Goal: Task Accomplishment & Management: Use online tool/utility

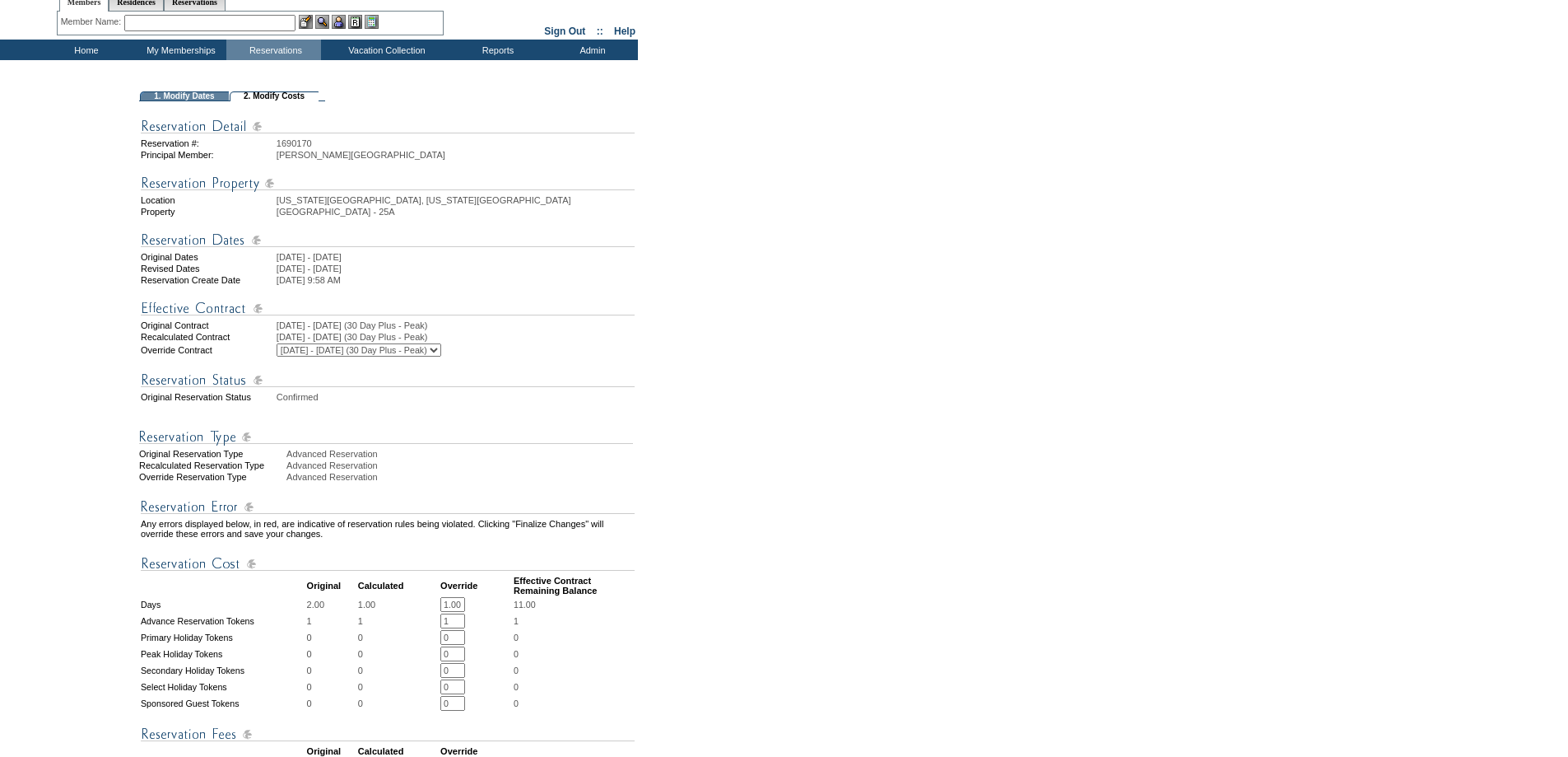
scroll to position [385, 0]
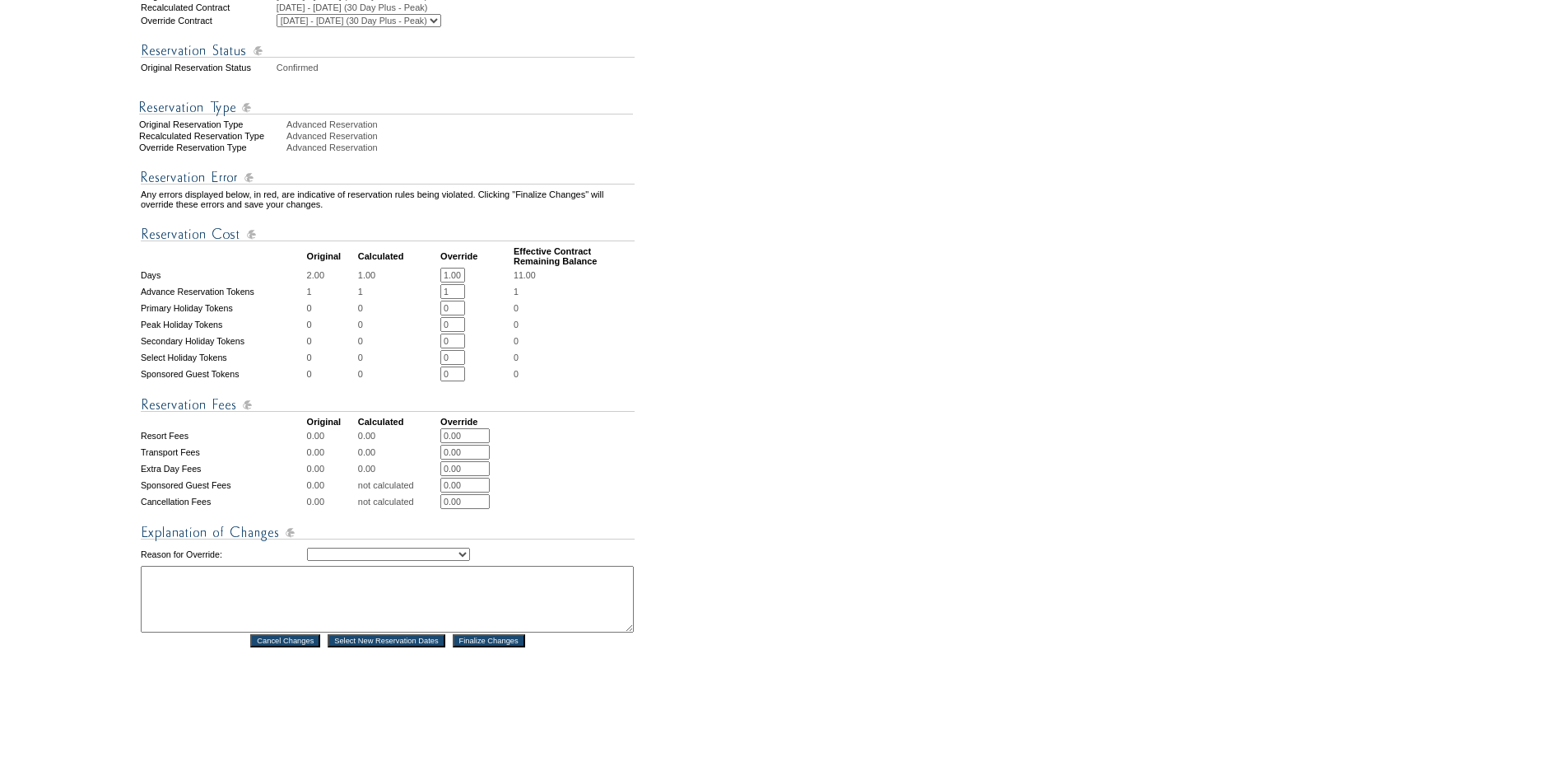
click at [424, 564] on td "Creating Continuous Stay Days Rebooked After Cancellation Editing Occupant Expe…" at bounding box center [470, 554] width 327 height 20
click at [409, 561] on select "Creating Continuous Stay Days Rebooked After Cancellation Editing Occupant Expe…" at bounding box center [388, 554] width 163 height 13
click at [482, 649] on table "Any errors displayed below, in red, are indicative of reservation rules being v…" at bounding box center [387, 401] width 497 height 495
click at [479, 647] on input "Finalize Changes" at bounding box center [489, 640] width 73 height 13
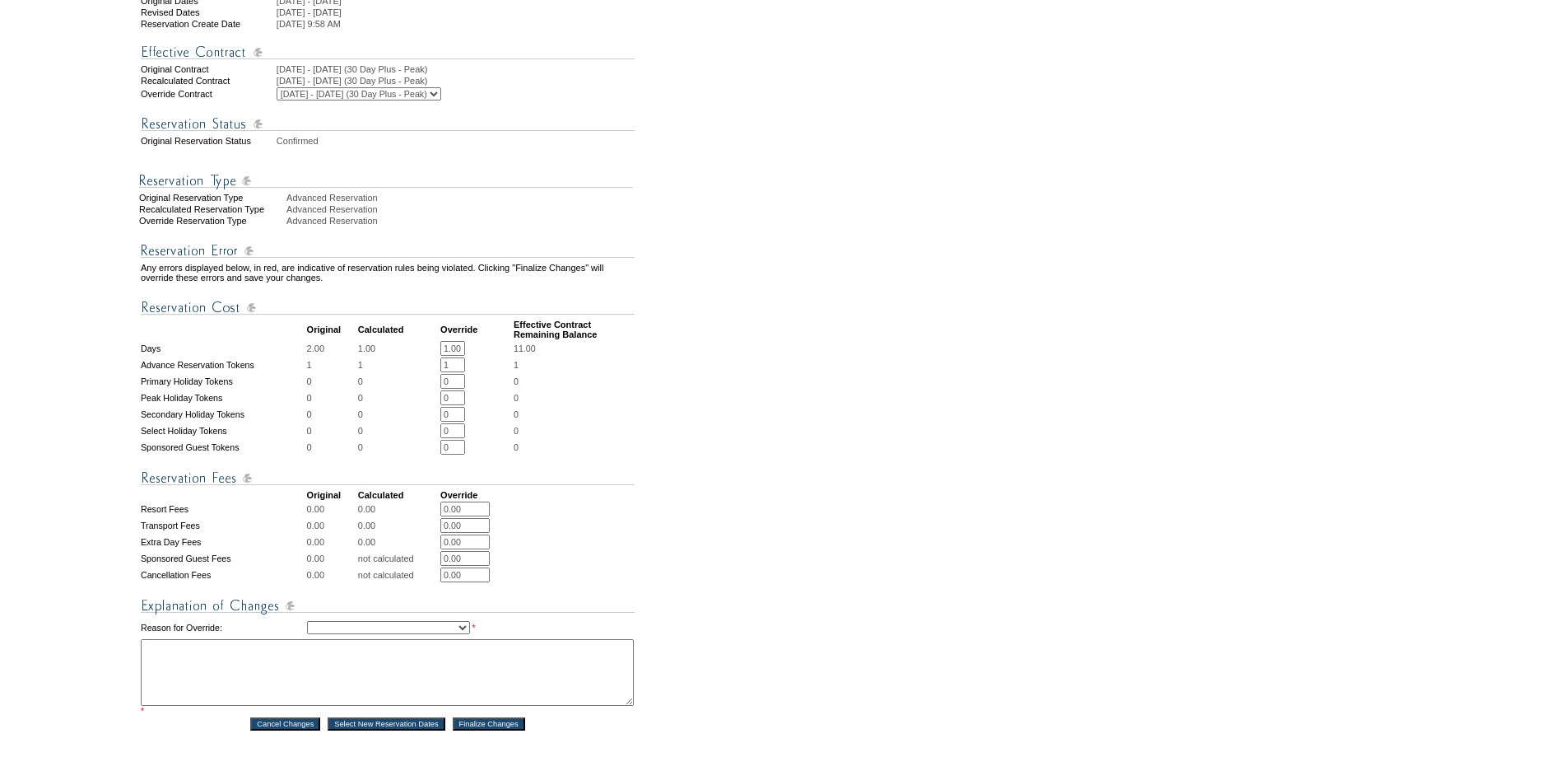
scroll to position [599, 0]
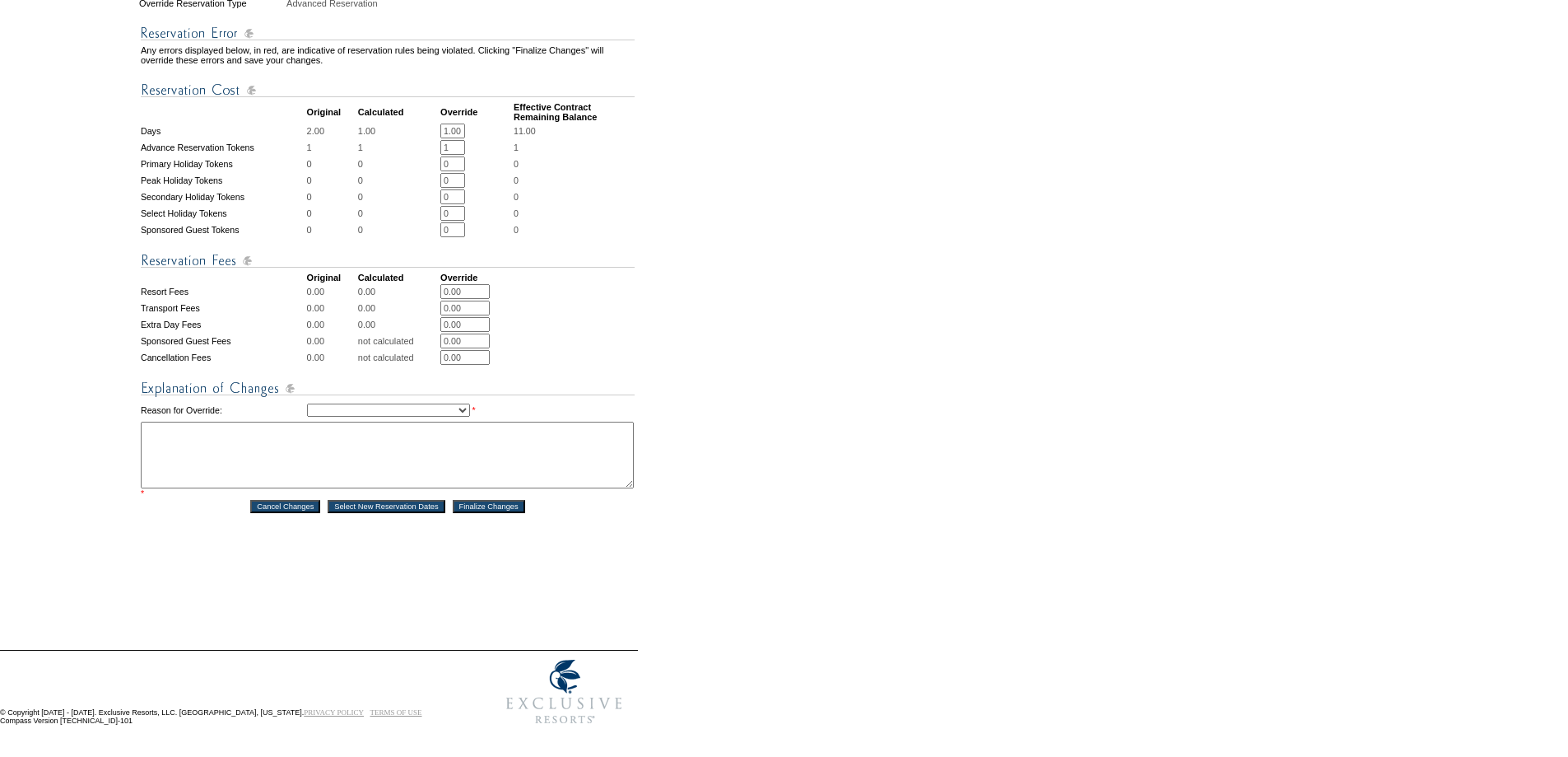
click at [417, 422] on textarea at bounding box center [387, 455] width 493 height 67
click at [409, 412] on select "Creating Continuous Stay Days Rebooked After Cancellation Editing Occupant Expe…" at bounding box center [388, 410] width 163 height 13
select select "1043"
click at [307, 404] on select "Creating Continuous Stay Days Rebooked After Cancellation Editing Occupant Expe…" at bounding box center [388, 410] width 163 height 13
click at [340, 467] on textarea at bounding box center [387, 455] width 493 height 67
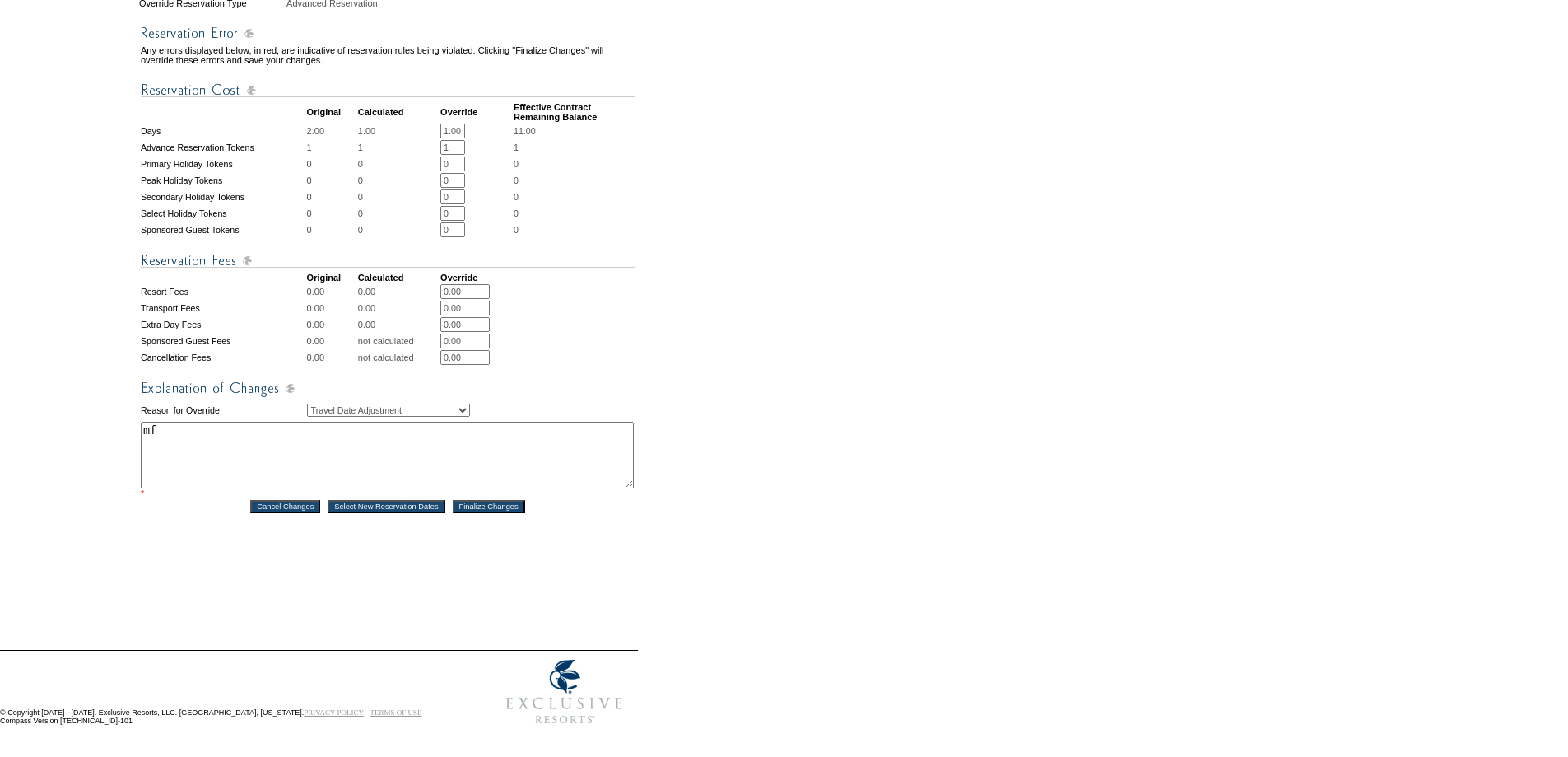
type textarea "mf"
click at [494, 487] on td "mf *" at bounding box center [388, 460] width 494 height 77
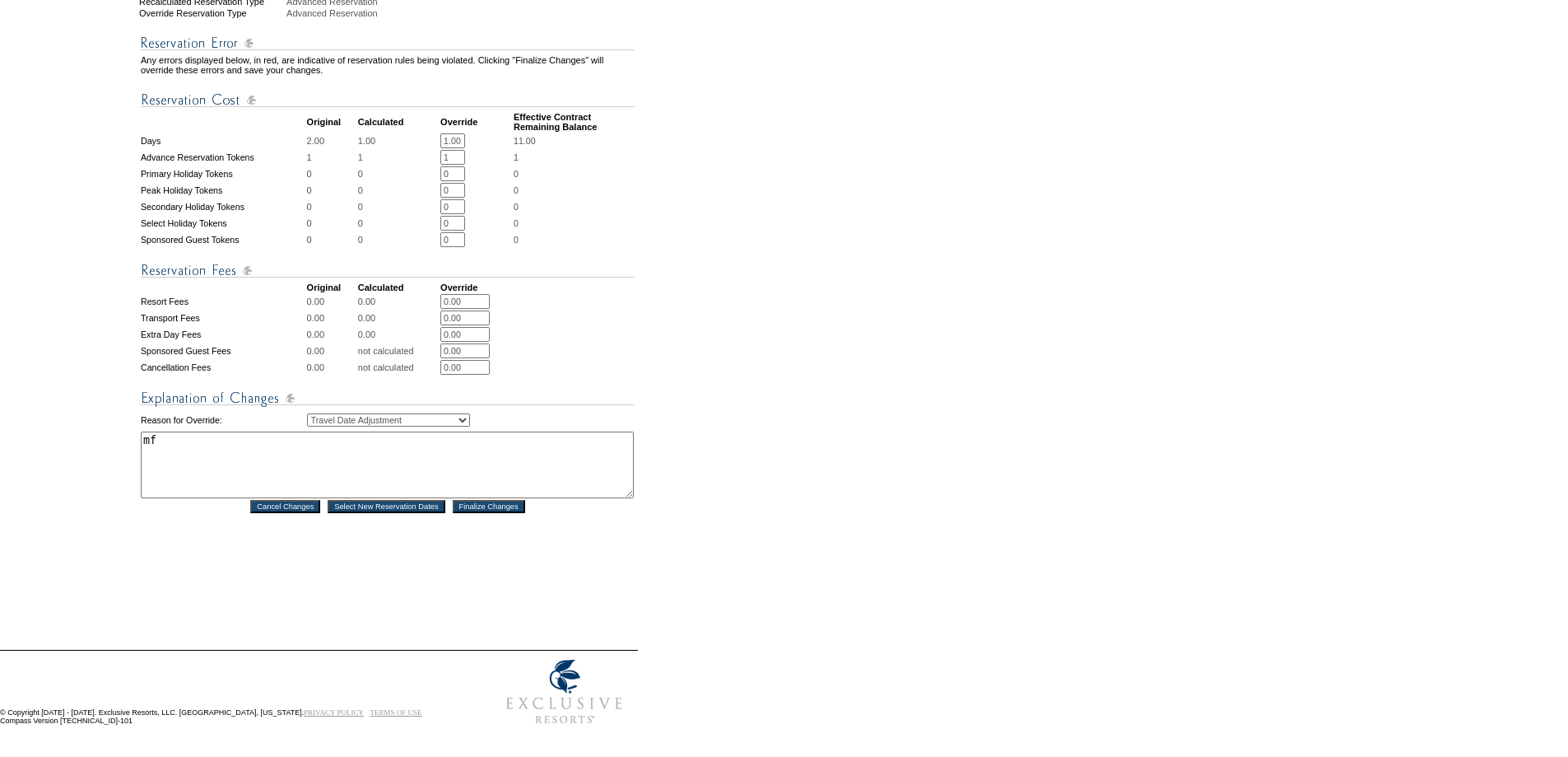
click at [488, 499] on input "Finalize Changes" at bounding box center [489, 506] width 73 height 13
